Goal: Task Accomplishment & Management: Complete application form

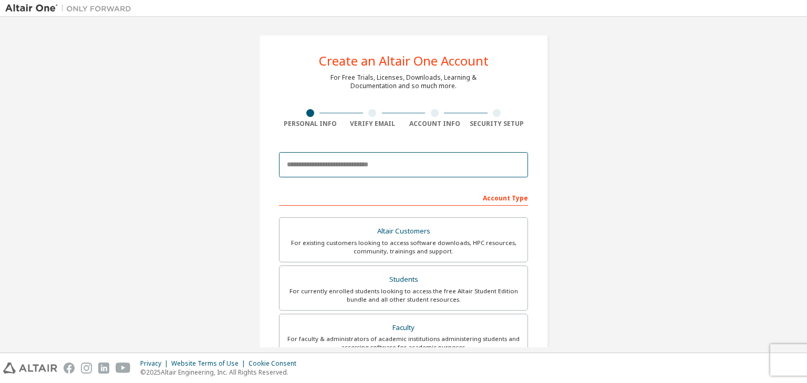
click at [465, 169] on input "email" at bounding box center [403, 164] width 249 height 25
type input "**********"
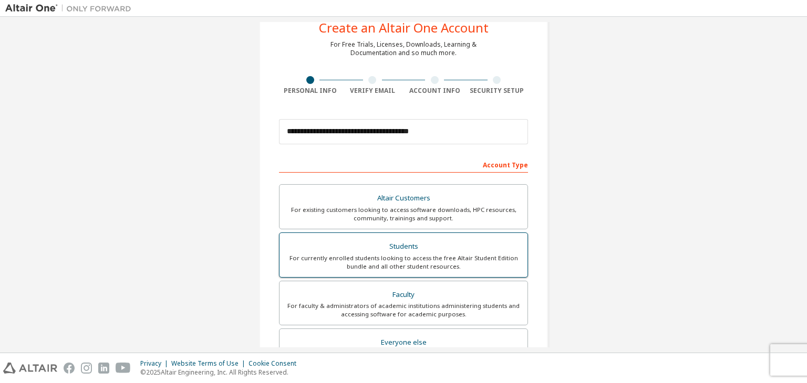
click at [432, 246] on div "Students" at bounding box center [403, 247] width 235 height 15
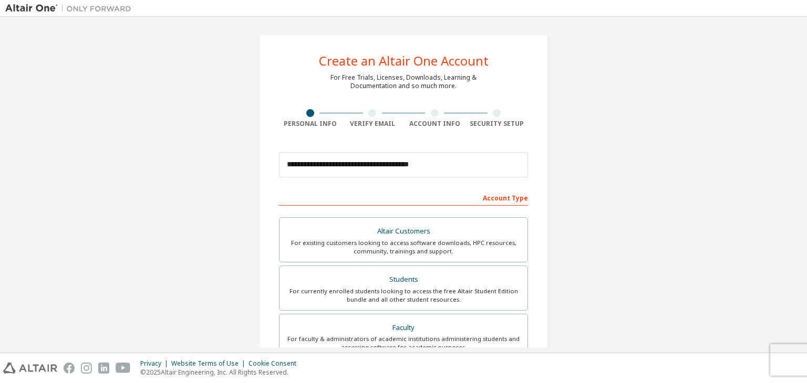
scroll to position [228, 0]
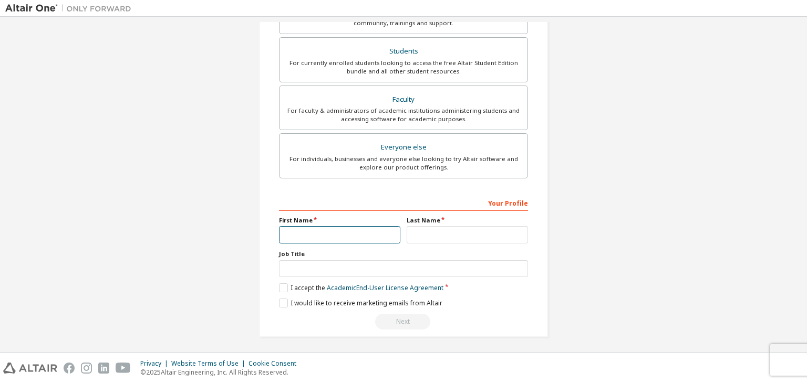
click at [340, 235] on input "text" at bounding box center [339, 234] width 121 height 17
type input "******"
type input "**********"
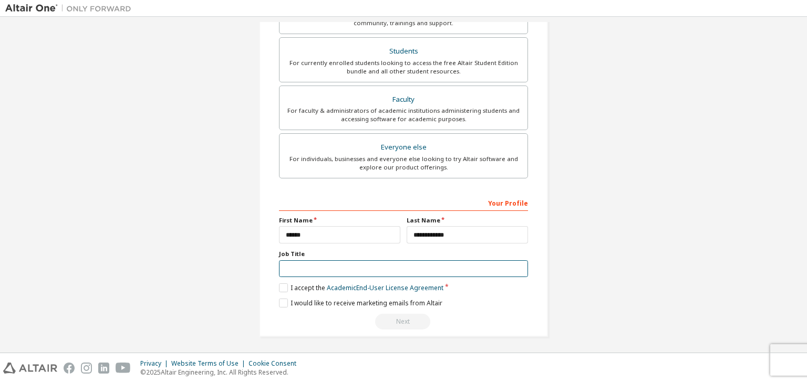
click at [359, 268] on input "text" at bounding box center [403, 269] width 249 height 17
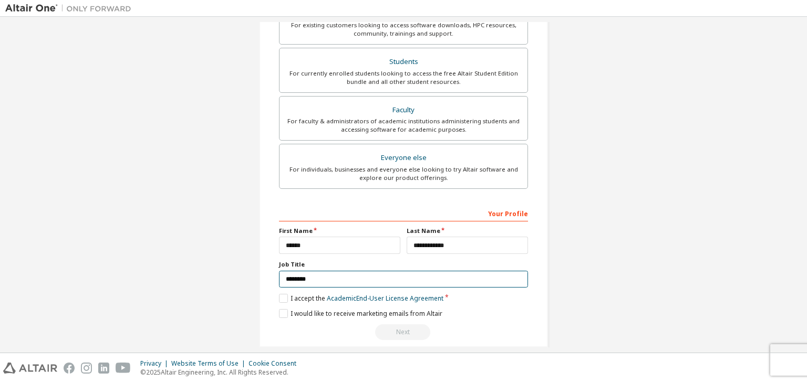
scroll to position [218, 0]
type input "*******"
click at [280, 294] on label "I accept the Academic End-User License Agreement" at bounding box center [361, 298] width 164 height 9
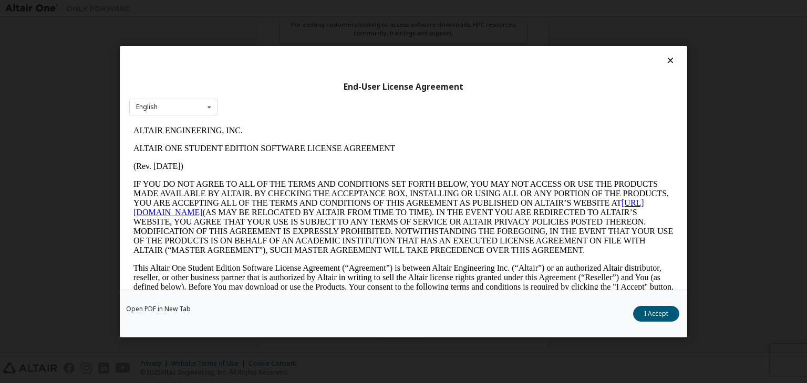
scroll to position [0, 0]
click at [654, 311] on button "I Accept" at bounding box center [656, 314] width 46 height 16
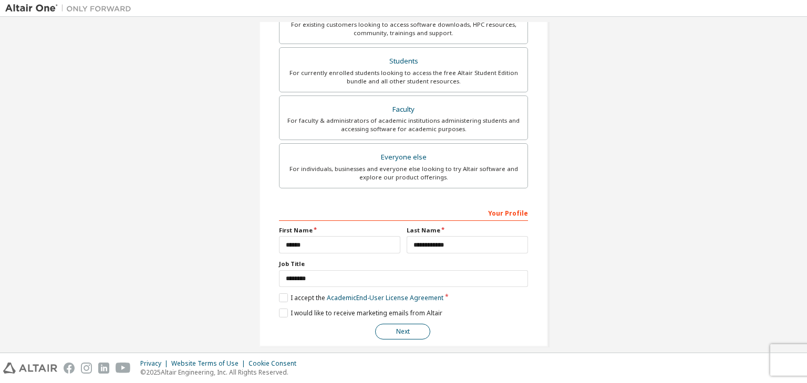
click at [403, 330] on button "Next" at bounding box center [402, 332] width 55 height 16
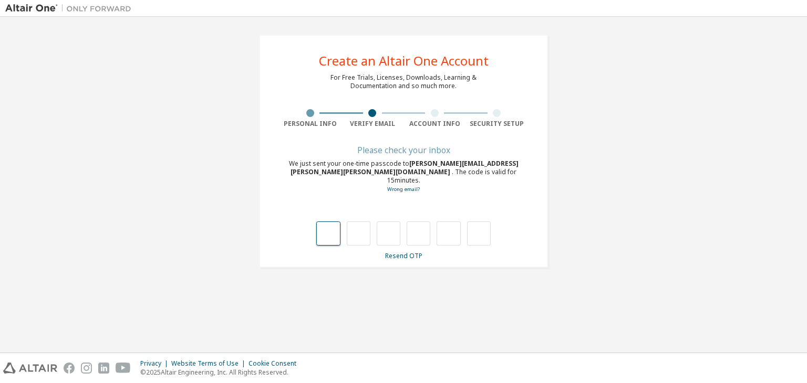
type input "*"
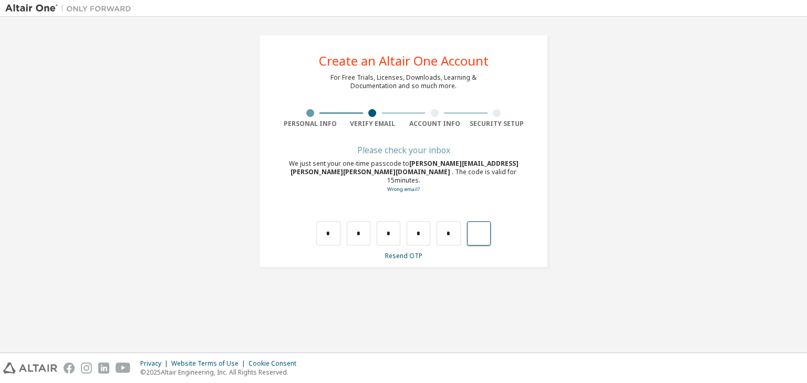
type input "*"
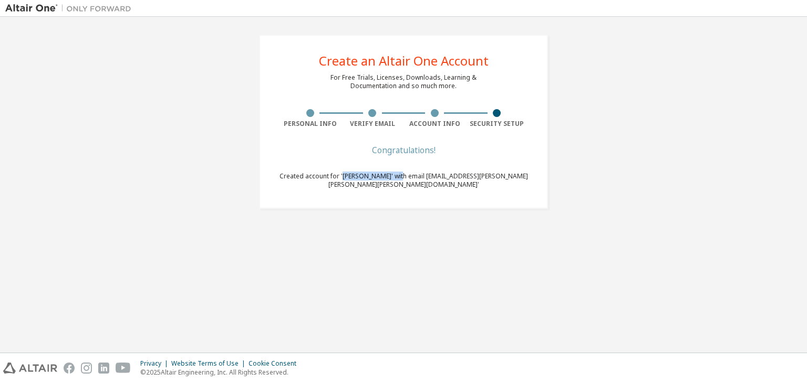
drag, startPoint x: 389, startPoint y: 176, endPoint x: 445, endPoint y: 176, distance: 56.7
click at [445, 176] on span "Created account for 'Sergio Ruiz Jiménez' with email 'sergio.ruiz.jimenez@estud…" at bounding box center [403, 180] width 248 height 17
copy span "Sergio Ruiz Jiménez"
click at [486, 154] on div "Congratulations! Created account for 'Sergio Ruiz Jiménez' with email 'sergio.r…" at bounding box center [403, 174] width 249 height 55
click at [405, 147] on div "Congratulations!" at bounding box center [403, 150] width 249 height 6
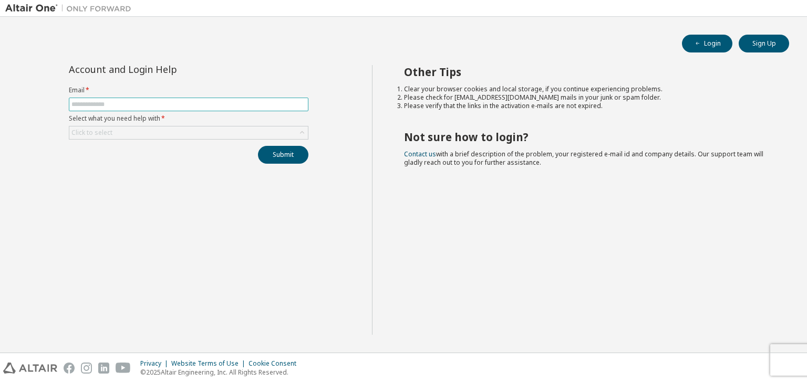
click at [143, 104] on input "text" at bounding box center [188, 104] width 234 height 8
type input "**********"
click at [141, 132] on div "Click to select" at bounding box center [188, 133] width 238 height 13
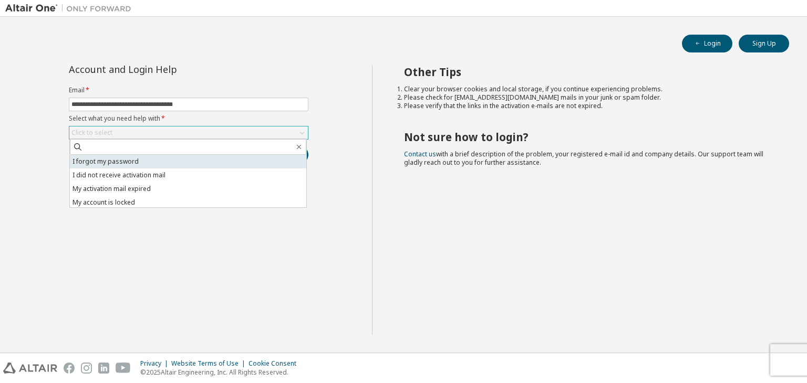
click at [133, 163] on li "I forgot my password" at bounding box center [188, 162] width 236 height 14
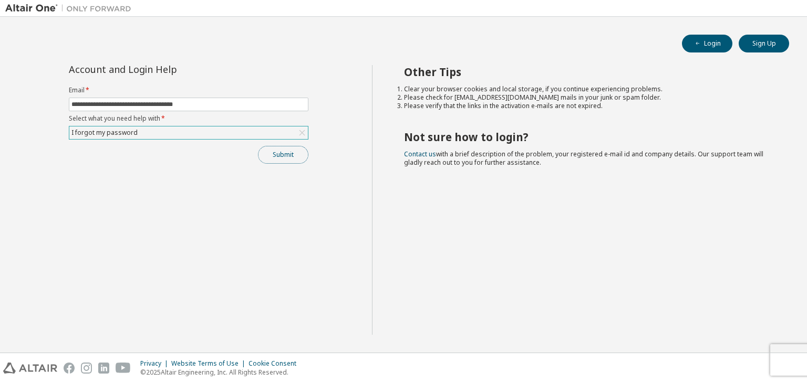
click at [273, 159] on button "Submit" at bounding box center [283, 155] width 50 height 18
